Goal: Book appointment/travel/reservation

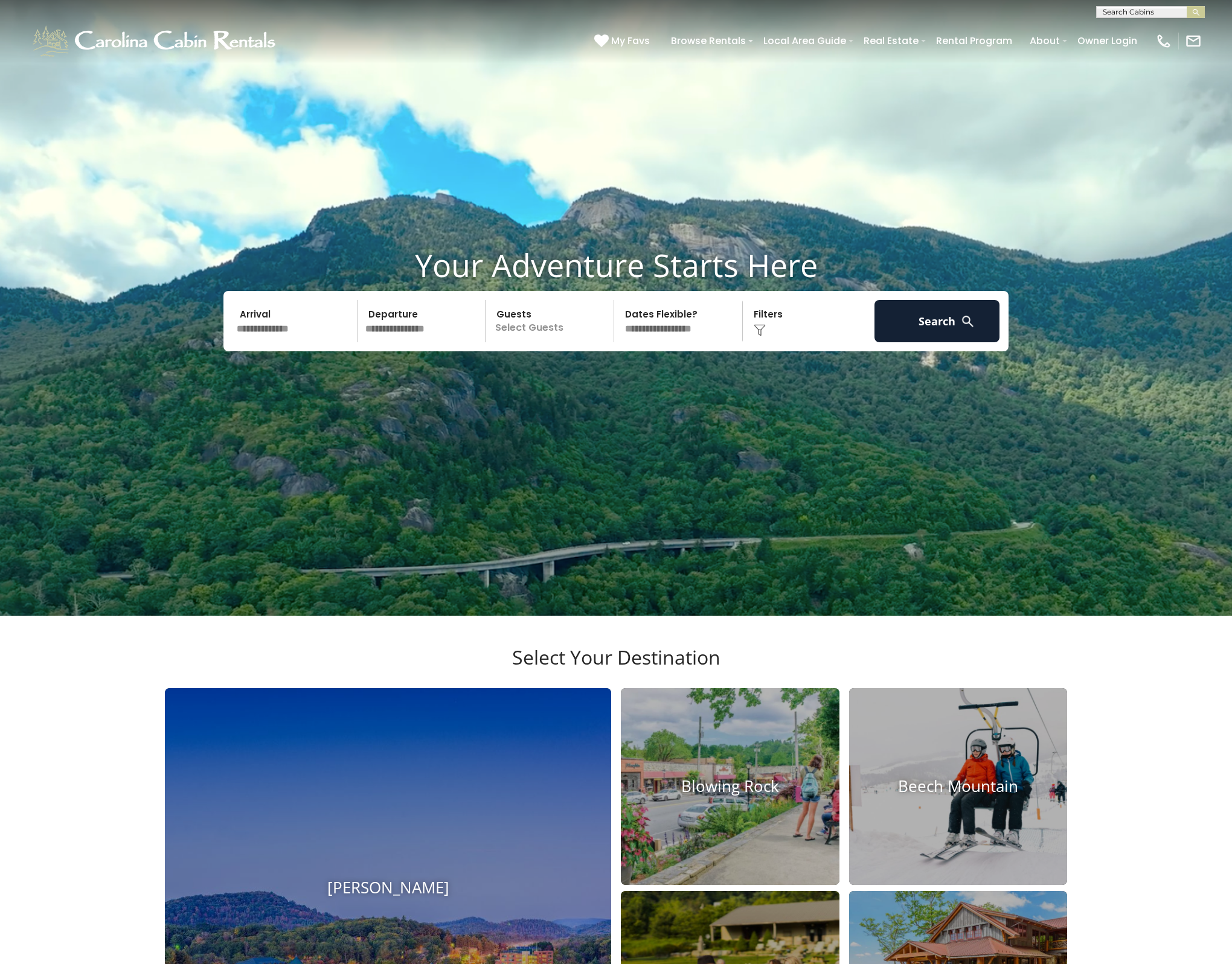
click at [1127, 9] on input "text" at bounding box center [1149, 14] width 105 height 12
type input "*****"
click at [1139, 26] on li "4 Pin es" at bounding box center [1151, 28] width 108 height 11
click at [1194, 13] on img "submit" at bounding box center [1196, 12] width 9 height 9
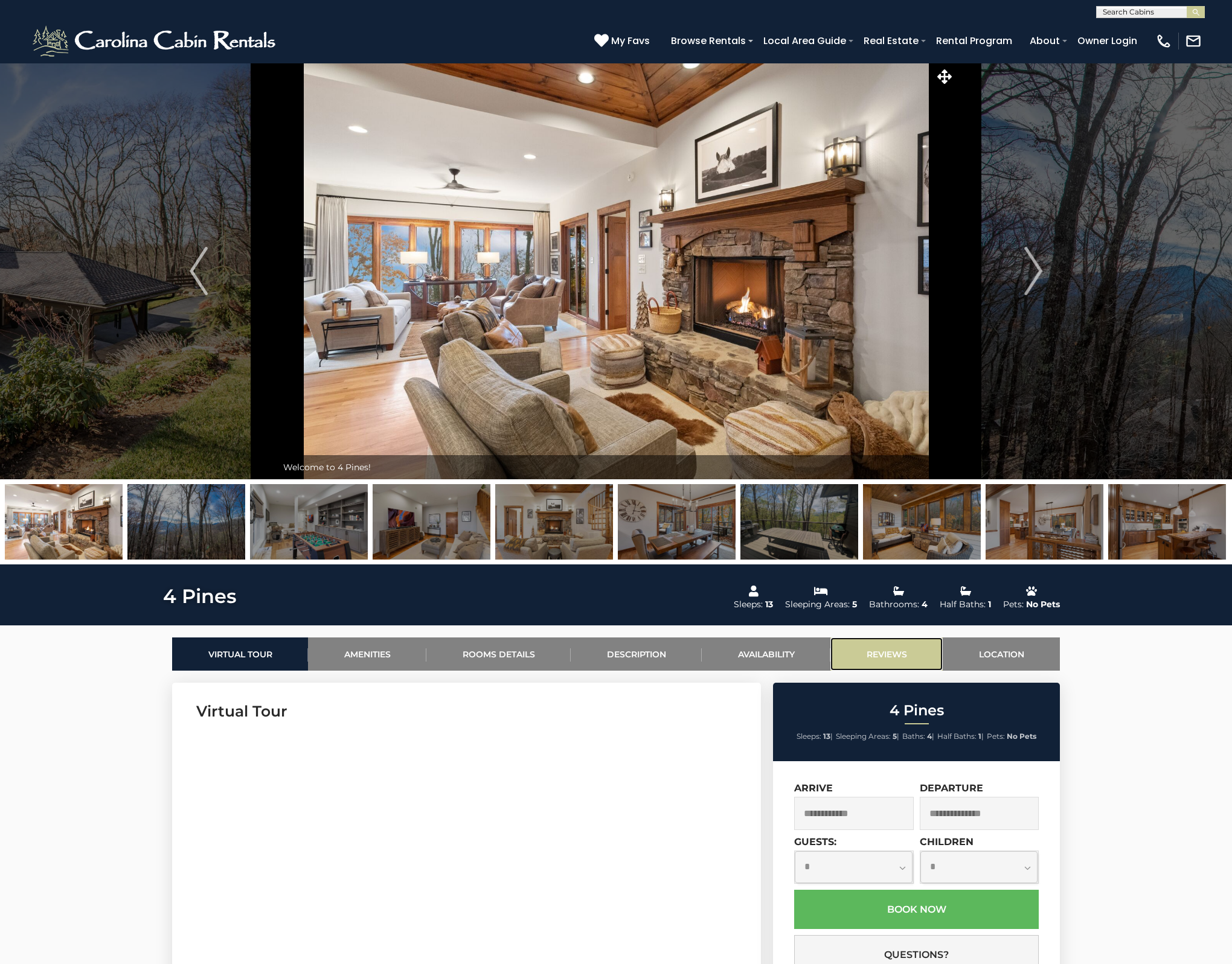
click at [884, 654] on link "Reviews" at bounding box center [887, 655] width 112 height 33
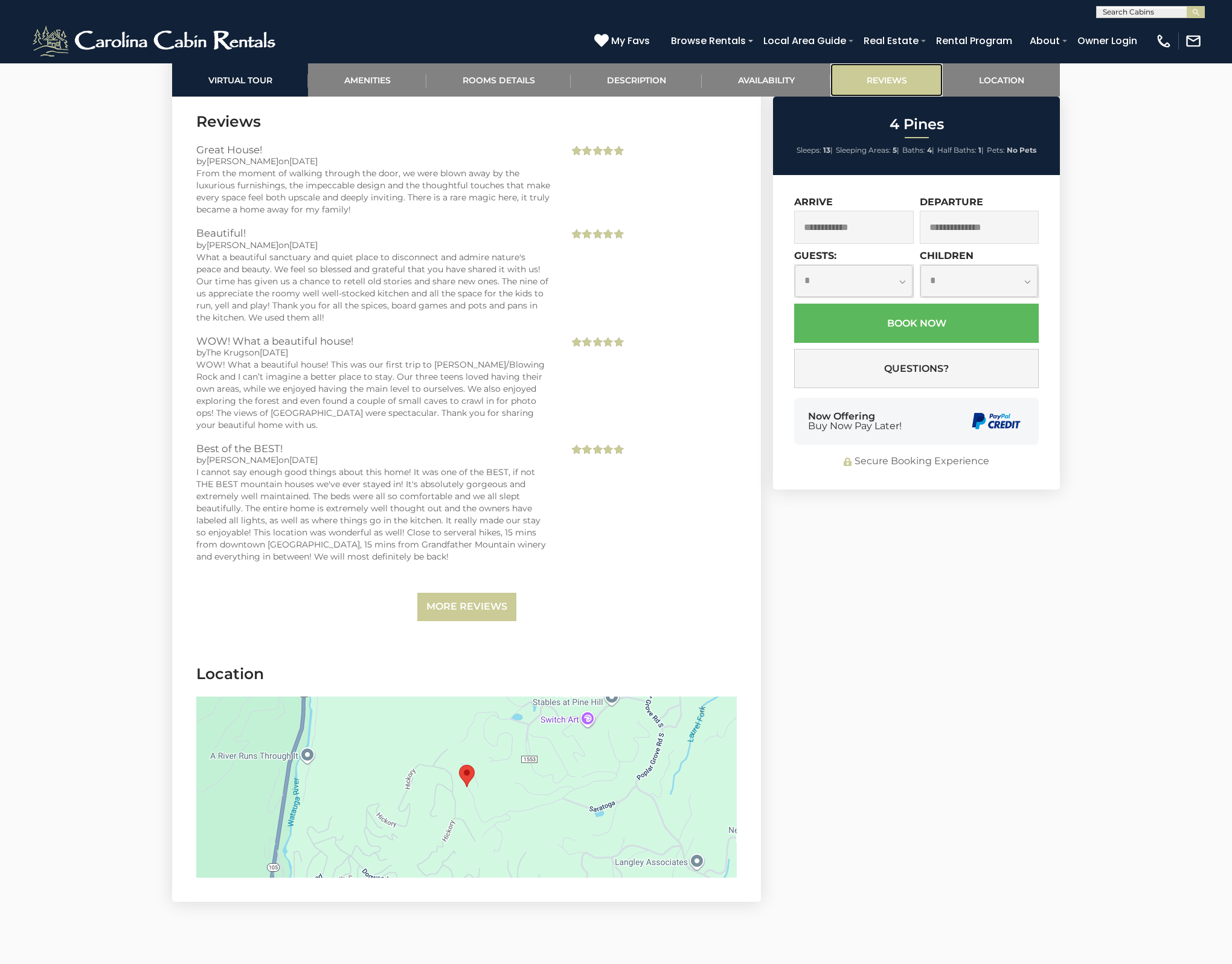
scroll to position [3121, 0]
